Goal: Unclear

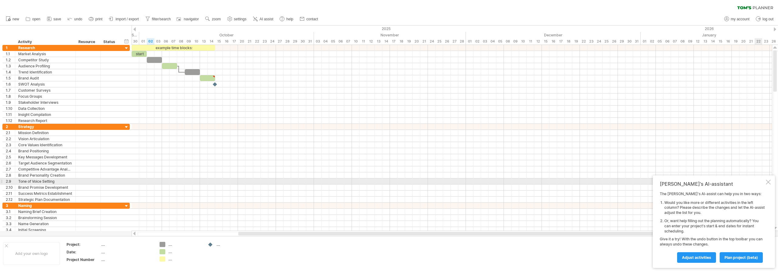
click at [765, 183] on div at bounding box center [767, 182] width 5 height 5
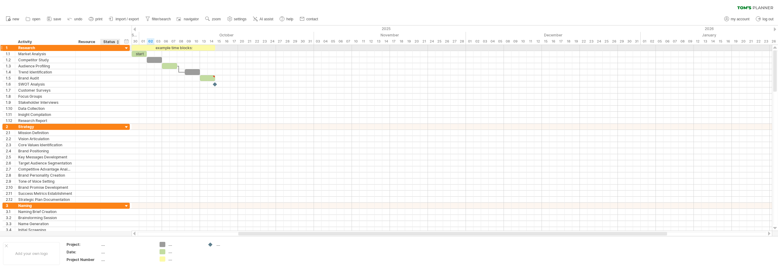
click at [128, 47] on div at bounding box center [127, 49] width 6 height 6
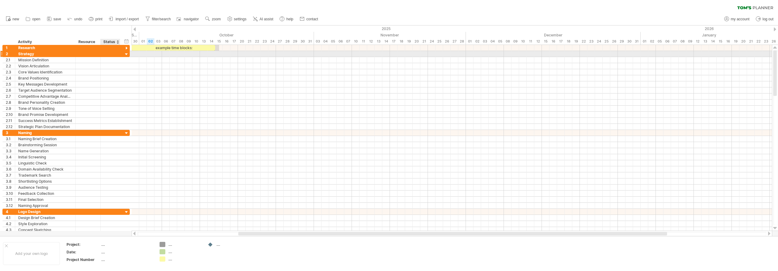
click at [126, 55] on div at bounding box center [127, 55] width 6 height 6
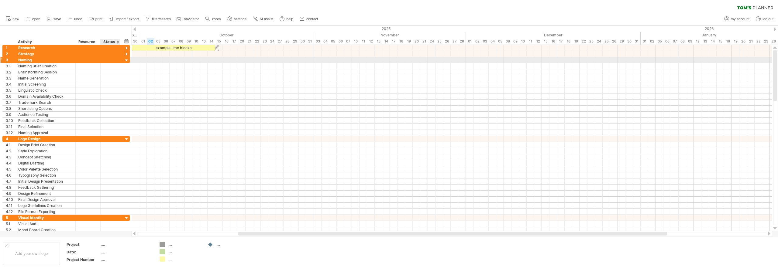
click at [127, 61] on div at bounding box center [127, 61] width 6 height 6
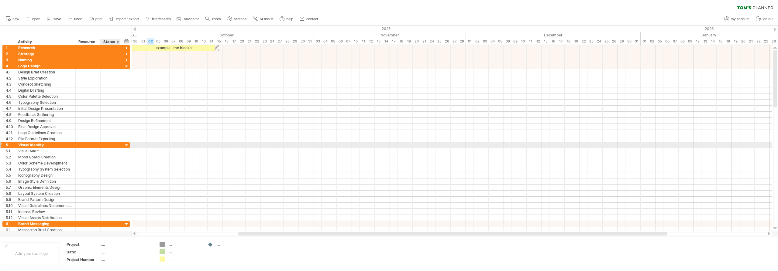
click at [126, 146] on div at bounding box center [127, 146] width 6 height 6
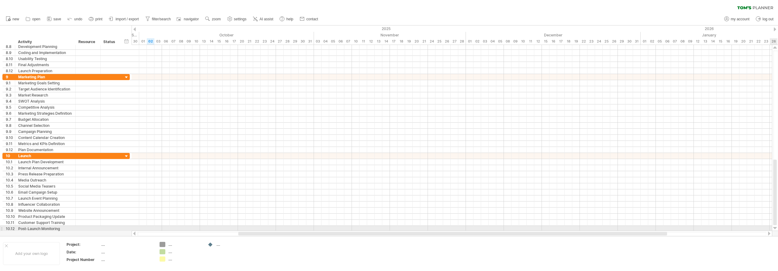
drag, startPoint x: 774, startPoint y: 109, endPoint x: 777, endPoint y: 228, distance: 118.5
click at [777, 228] on div at bounding box center [775, 138] width 6 height 186
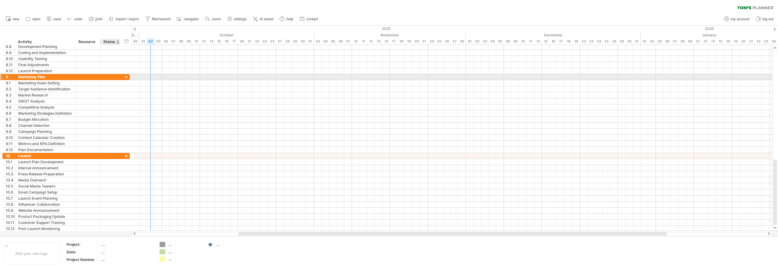
click at [128, 77] on div at bounding box center [127, 78] width 6 height 6
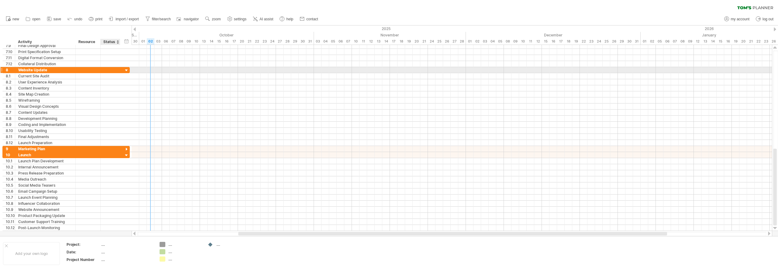
click at [125, 68] on div at bounding box center [127, 71] width 6 height 6
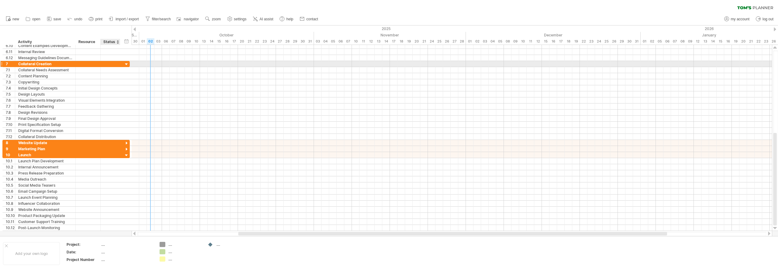
click at [125, 65] on div at bounding box center [127, 65] width 6 height 6
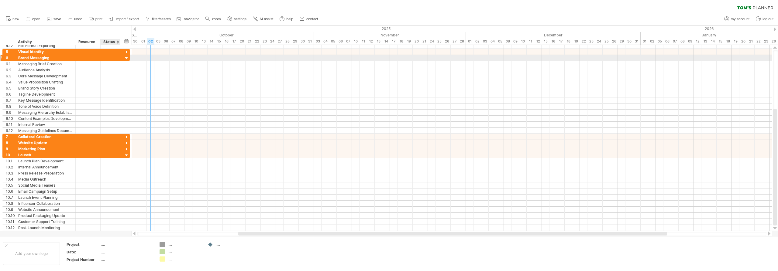
click at [127, 59] on div at bounding box center [127, 59] width 6 height 6
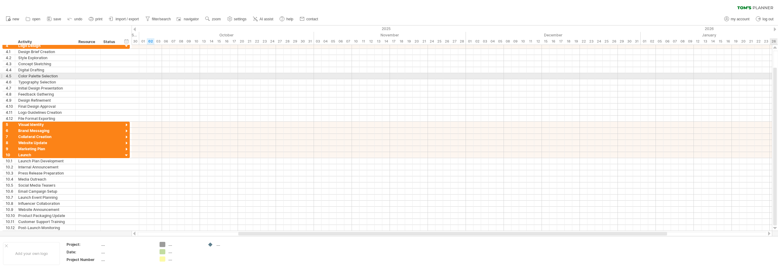
drag, startPoint x: 776, startPoint y: 113, endPoint x: 771, endPoint y: 74, distance: 39.3
click at [771, 74] on div "Trying to reach [DOMAIN_NAME] Connected again... 0% clear filter new 1" at bounding box center [389, 135] width 778 height 271
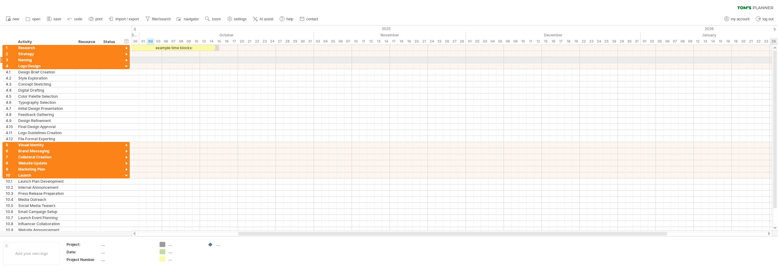
drag, startPoint x: 776, startPoint y: 84, endPoint x: 771, endPoint y: 49, distance: 35.3
click at [773, 49] on div at bounding box center [775, 138] width 6 height 186
click at [126, 66] on div at bounding box center [127, 67] width 6 height 6
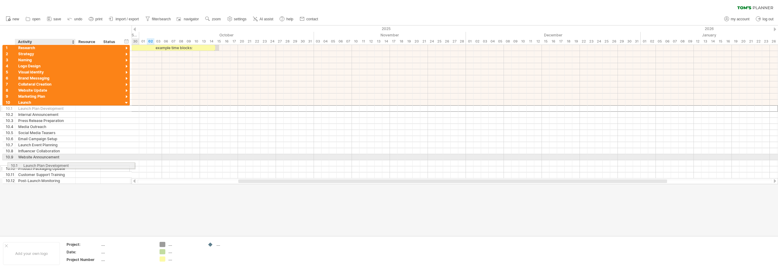
drag, startPoint x: 29, startPoint y: 109, endPoint x: 33, endPoint y: 165, distance: 56.0
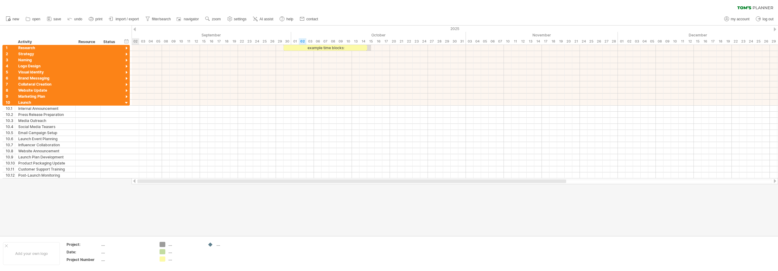
drag, startPoint x: 246, startPoint y: 182, endPoint x: 132, endPoint y: 187, distance: 114.0
click at [132, 187] on div "Trying to reach [DOMAIN_NAME] Connected again... 0% clear filter new 1" at bounding box center [389, 135] width 778 height 271
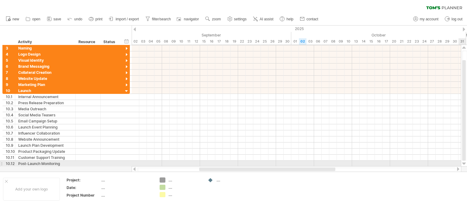
drag, startPoint x: 464, startPoint y: 144, endPoint x: 465, endPoint y: 161, distance: 17.7
click at [465, 161] on div at bounding box center [464, 106] width 6 height 122
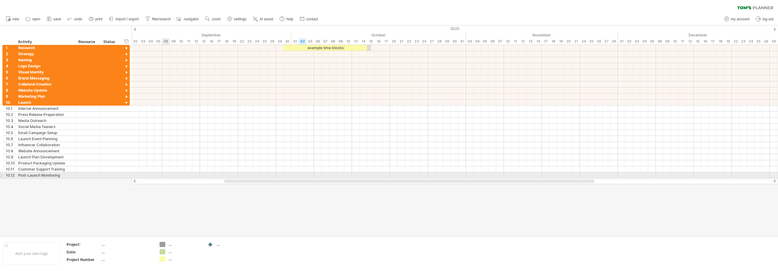
click at [166, 175] on div at bounding box center [455, 176] width 646 height 6
click at [168, 173] on div at bounding box center [455, 176] width 646 height 6
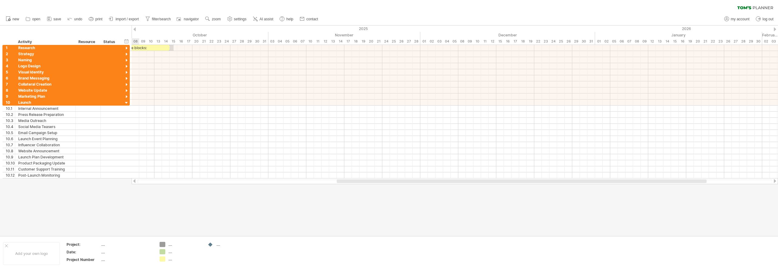
drag, startPoint x: 235, startPoint y: 180, endPoint x: 356, endPoint y: 181, distance: 120.3
click at [356, 181] on div at bounding box center [522, 182] width 370 height 4
